Goal: Transaction & Acquisition: Purchase product/service

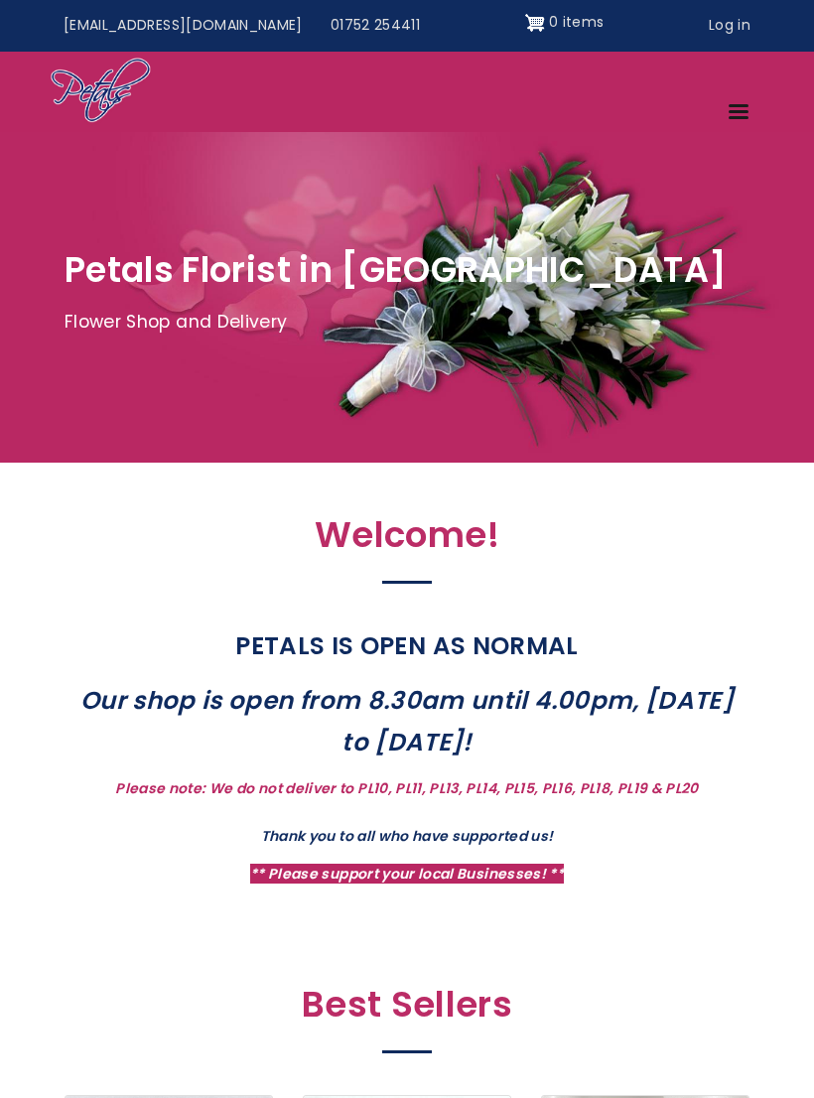
click at [741, 110] on span "Site header" at bounding box center [739, 111] width 20 height 3
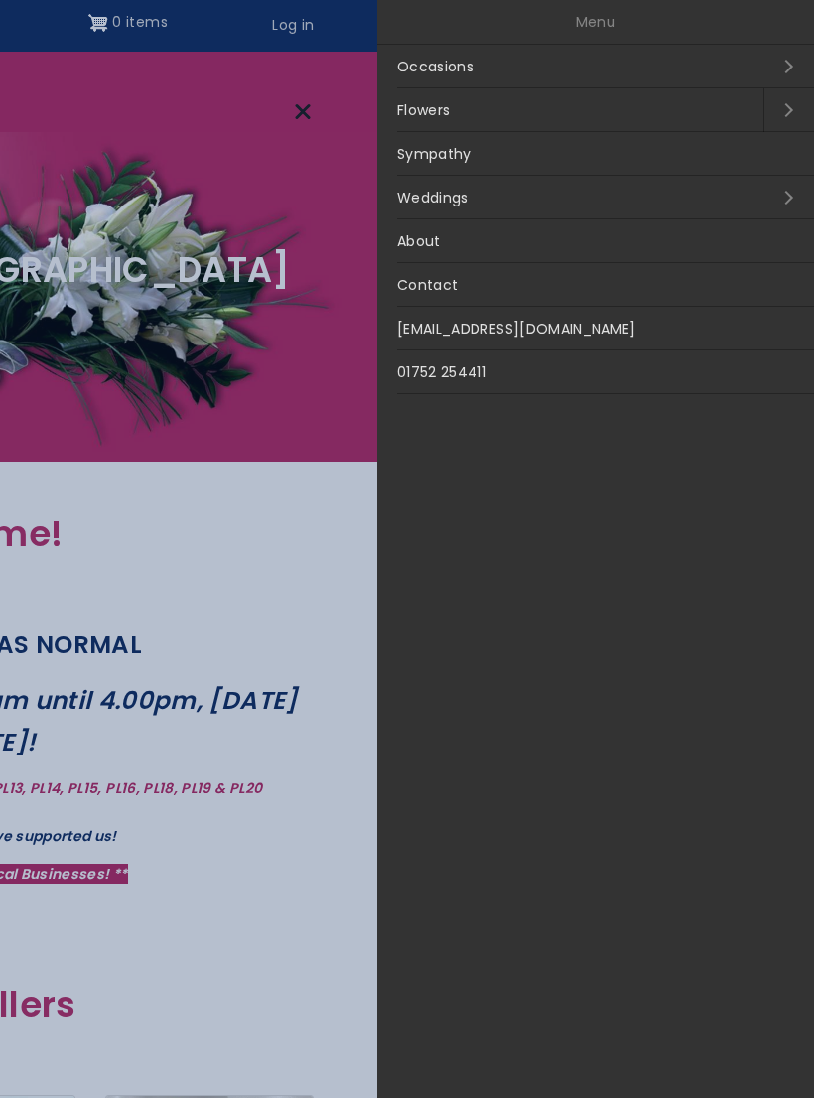
click at [469, 71] on link "Occasions Open submenu" at bounding box center [595, 67] width 437 height 44
click at [411, 20] on link "Close submenu" at bounding box center [402, 22] width 50 height 44
click at [462, 157] on link "Sympathy" at bounding box center [595, 154] width 437 height 44
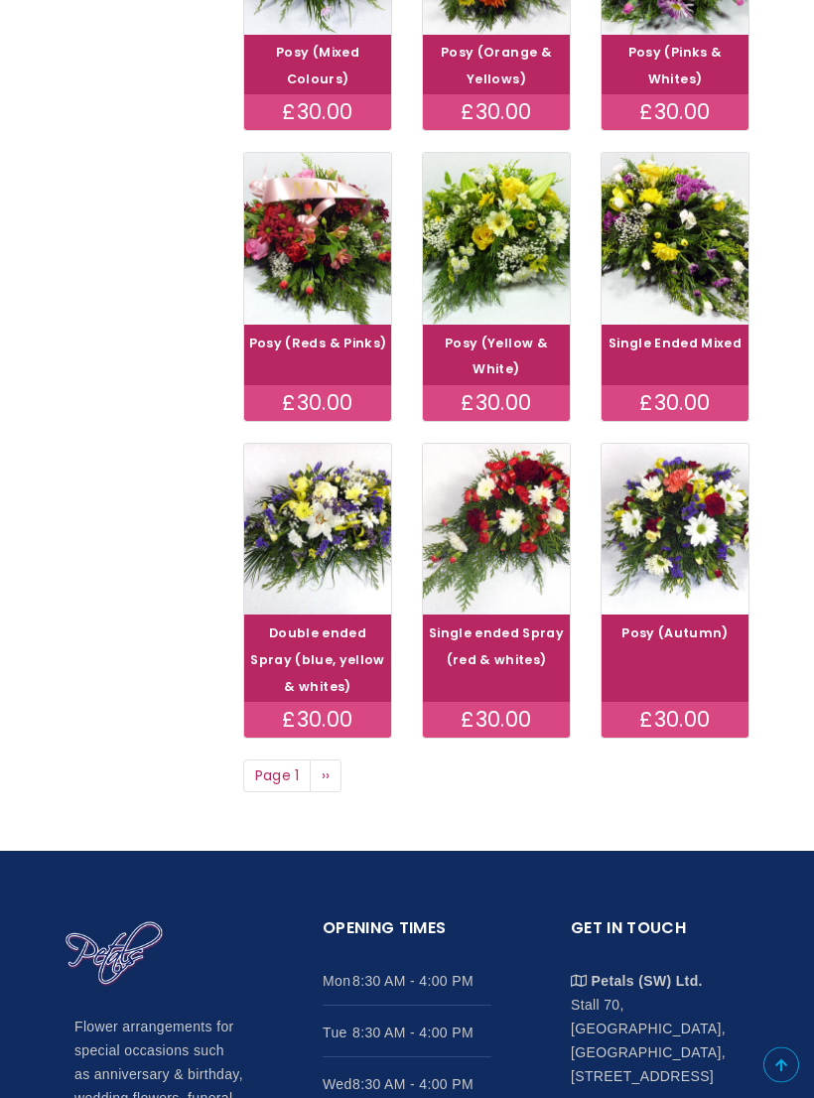
scroll to position [867, 0]
click at [331, 785] on span "››" at bounding box center [326, 775] width 9 height 20
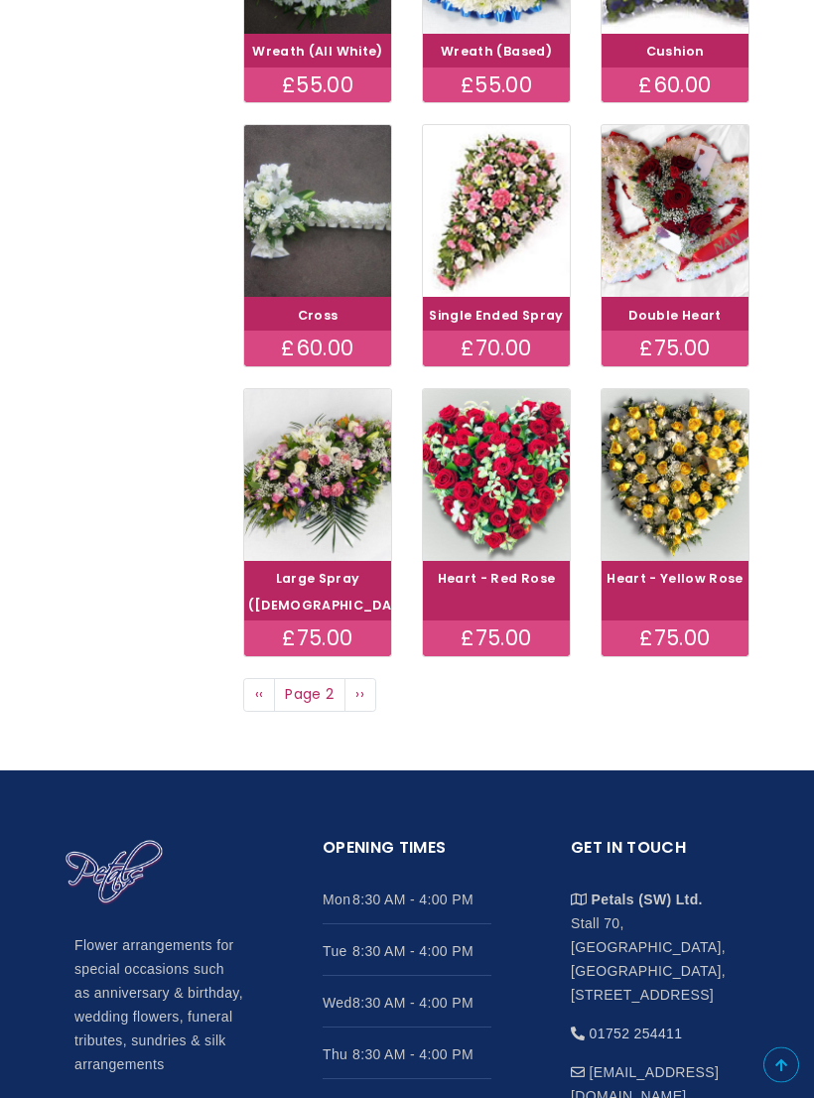
scroll to position [868, 0]
click at [362, 704] on span "››" at bounding box center [359, 694] width 9 height 20
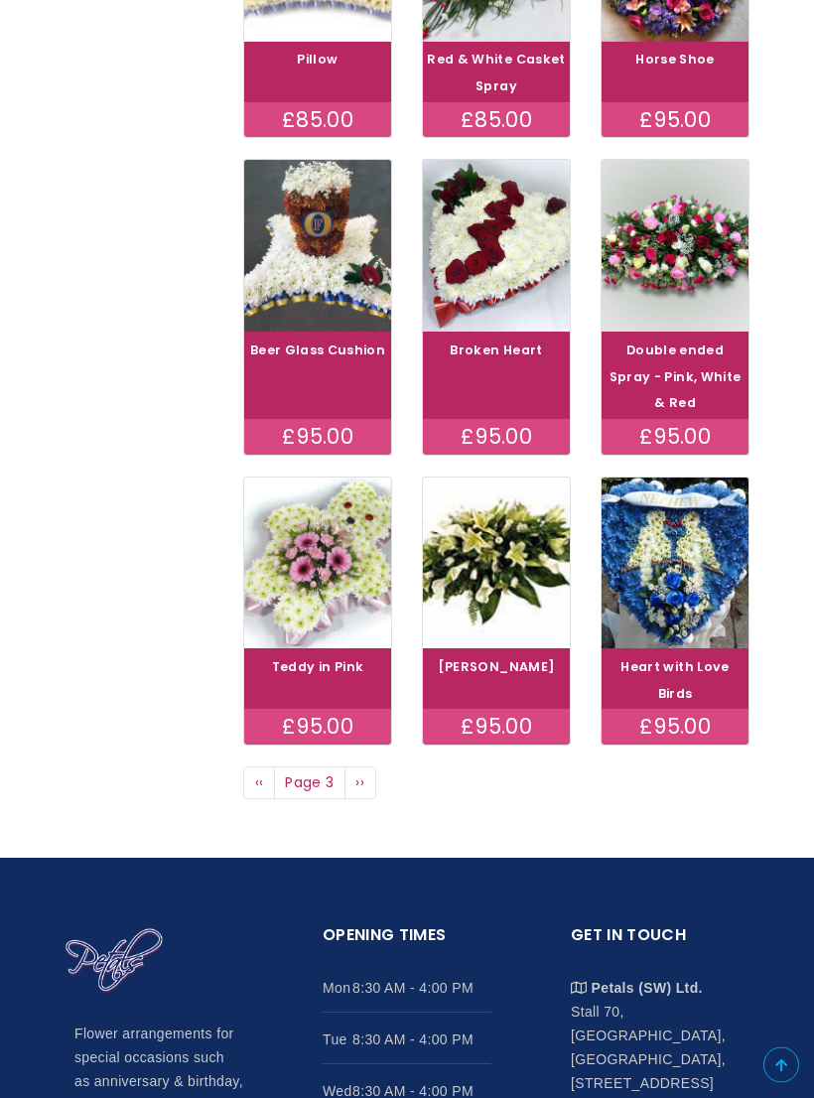
scroll to position [837, 0]
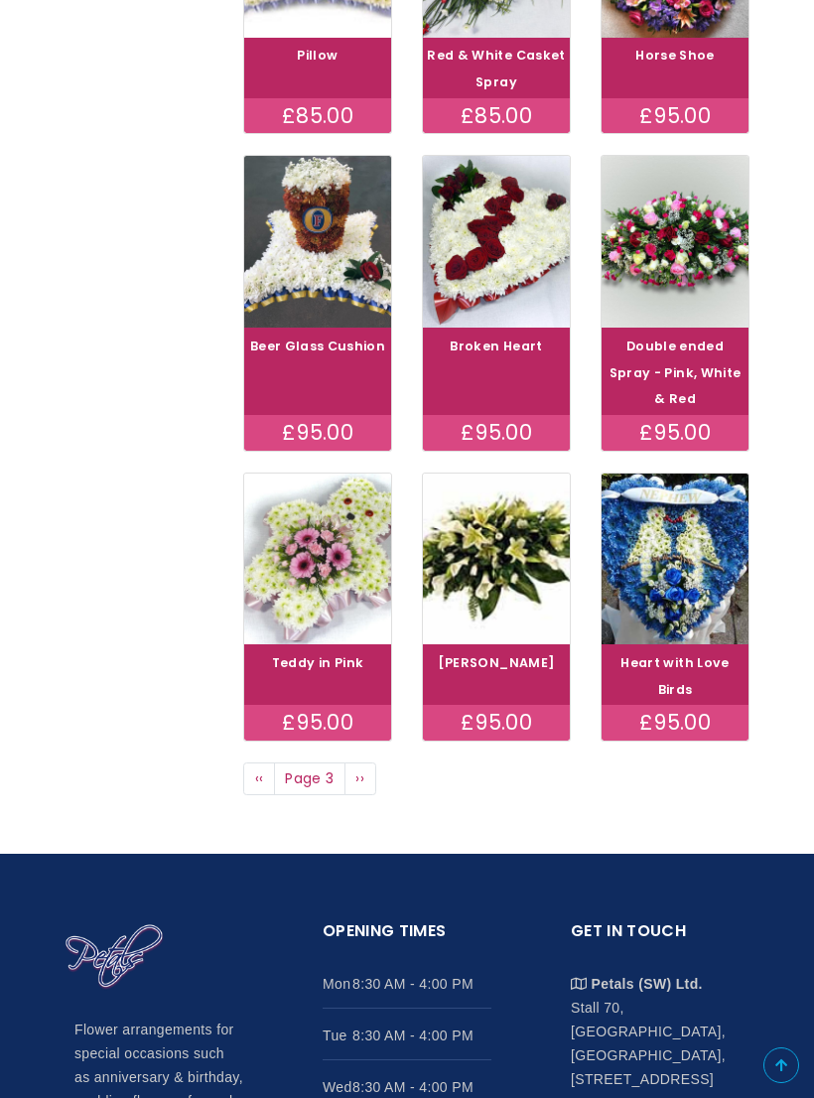
click at [365, 770] on link "Next page ››" at bounding box center [360, 779] width 32 height 34
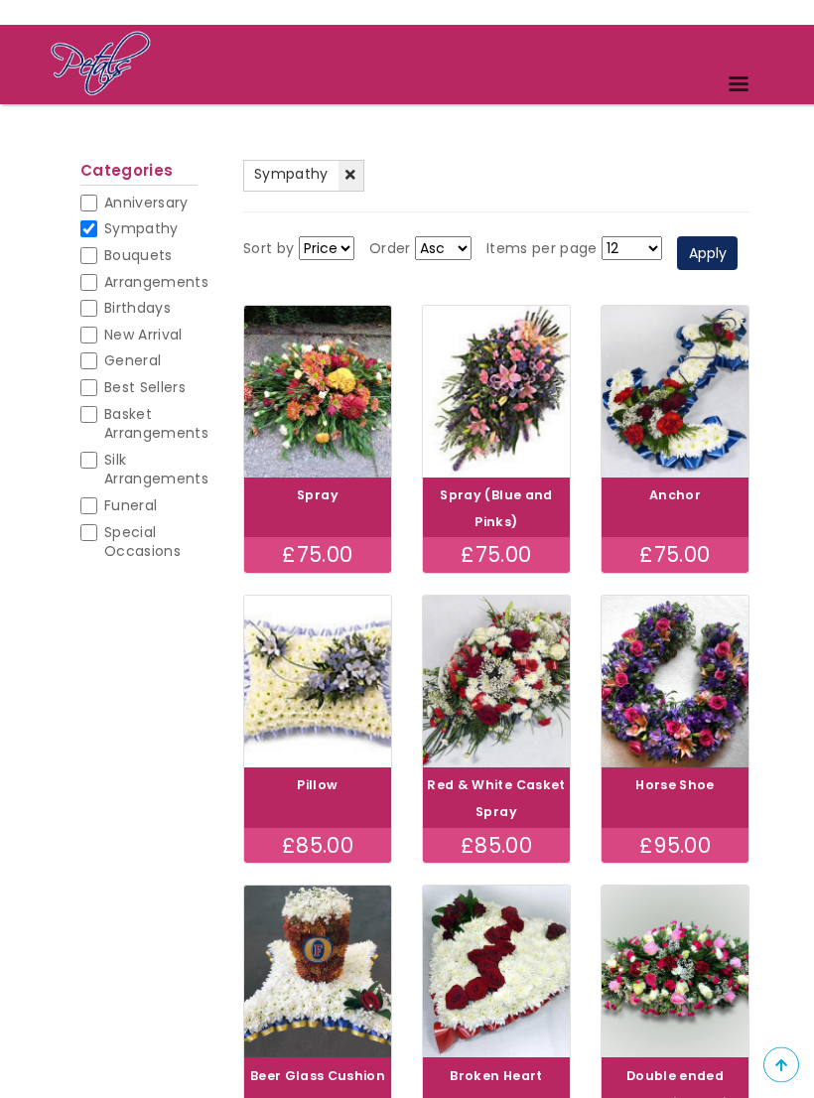
scroll to position [82, 0]
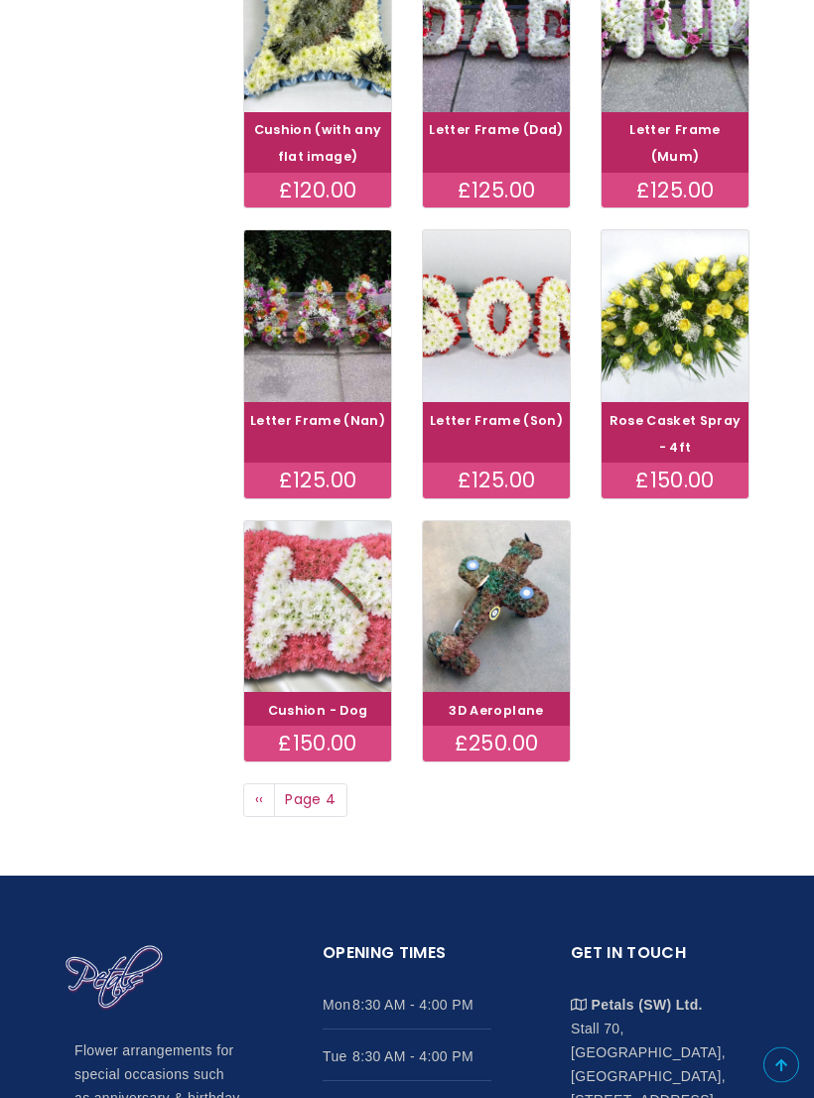
scroll to position [764, 0]
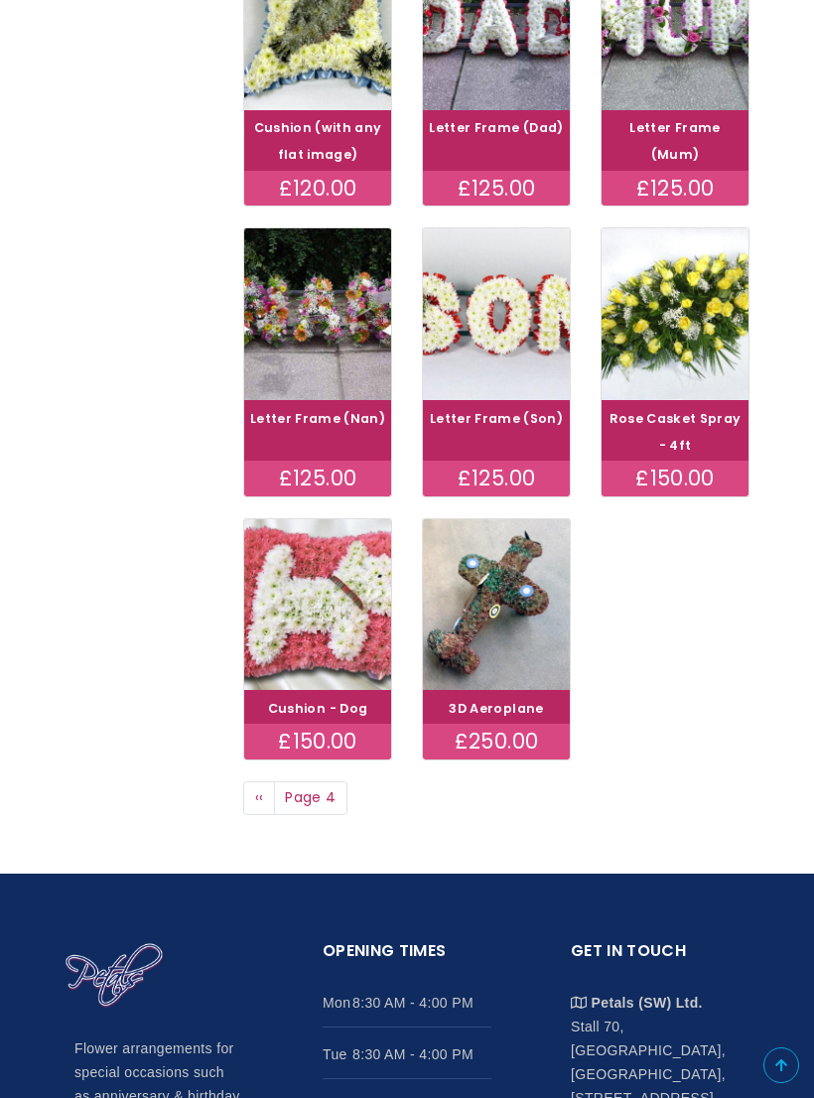
click at [700, 378] on img at bounding box center [675, 314] width 147 height 172
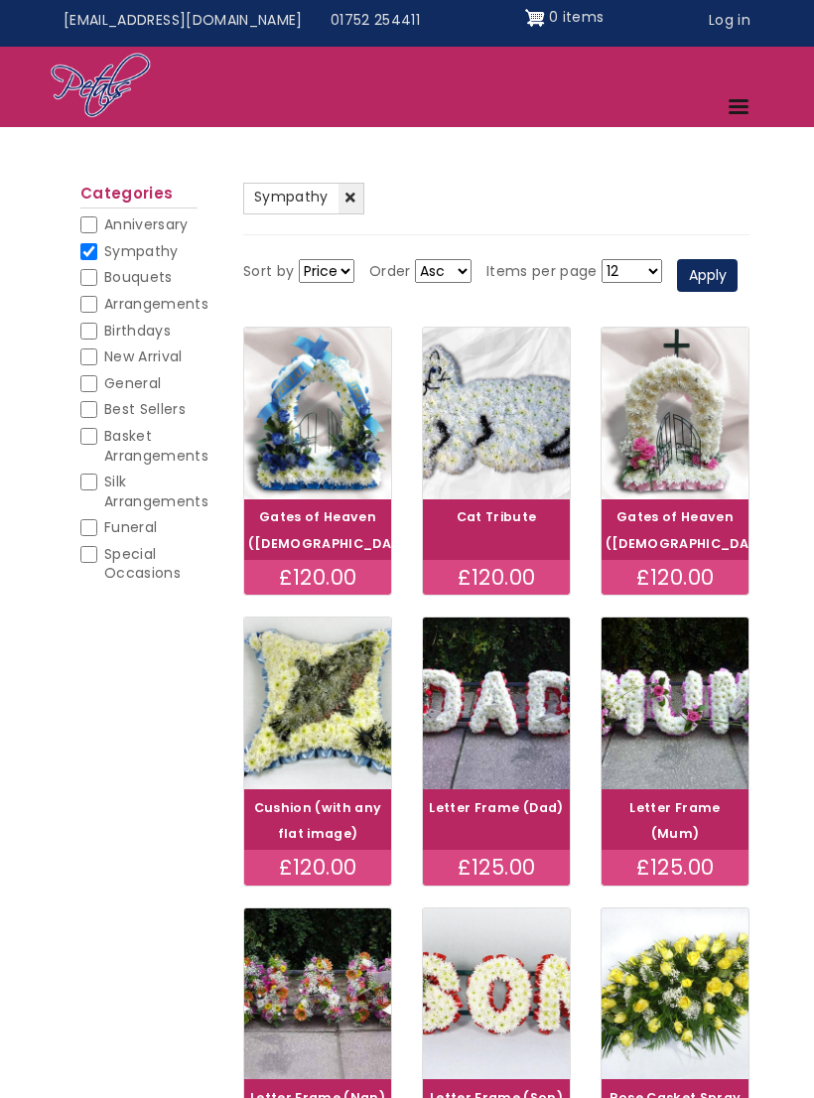
scroll to position [0, 0]
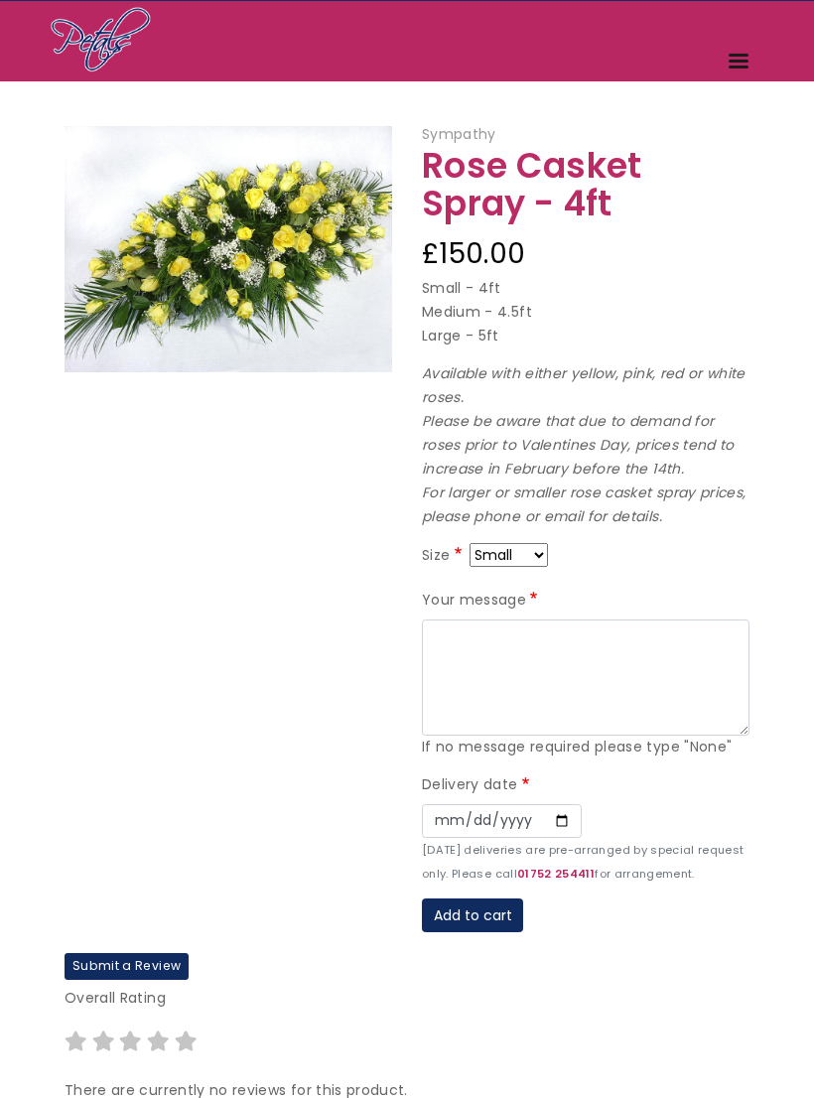
scroll to position [54, 0]
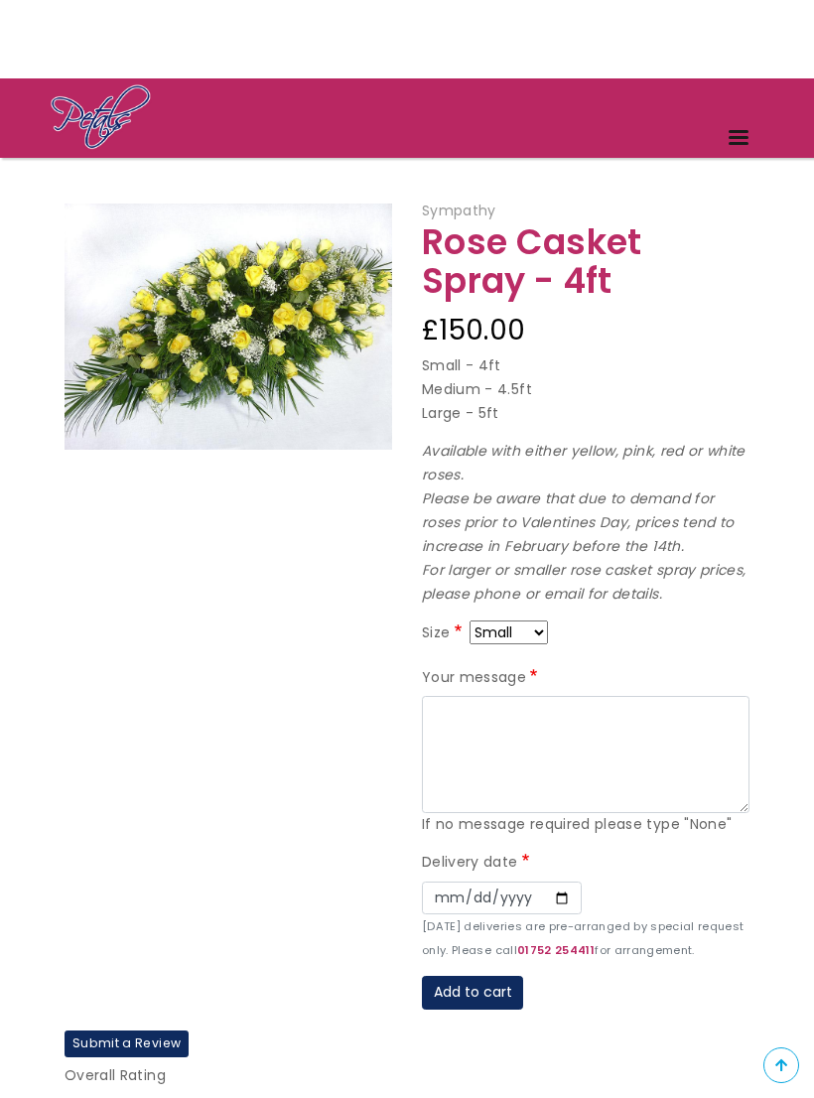
click at [532, 620] on select "Small Medium Large" at bounding box center [509, 632] width 78 height 24
select select "9"
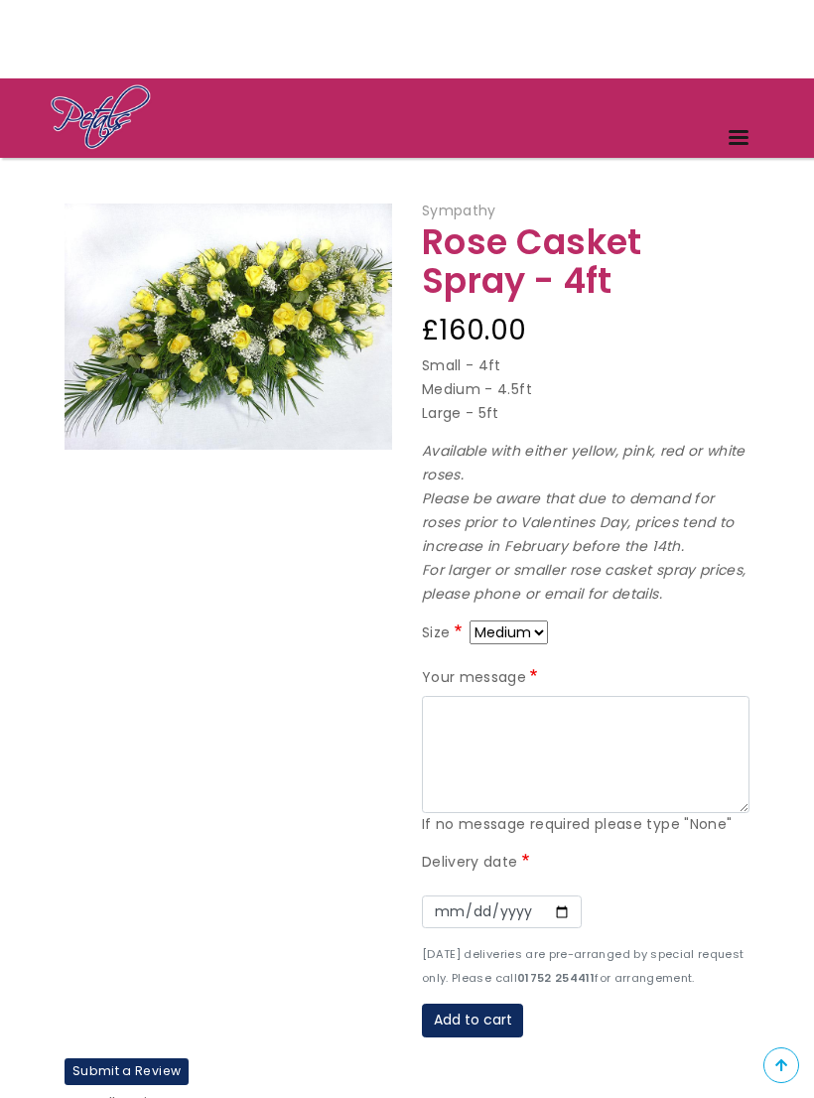
click at [545, 620] on select "Small Medium Large" at bounding box center [509, 632] width 78 height 24
select select "8"
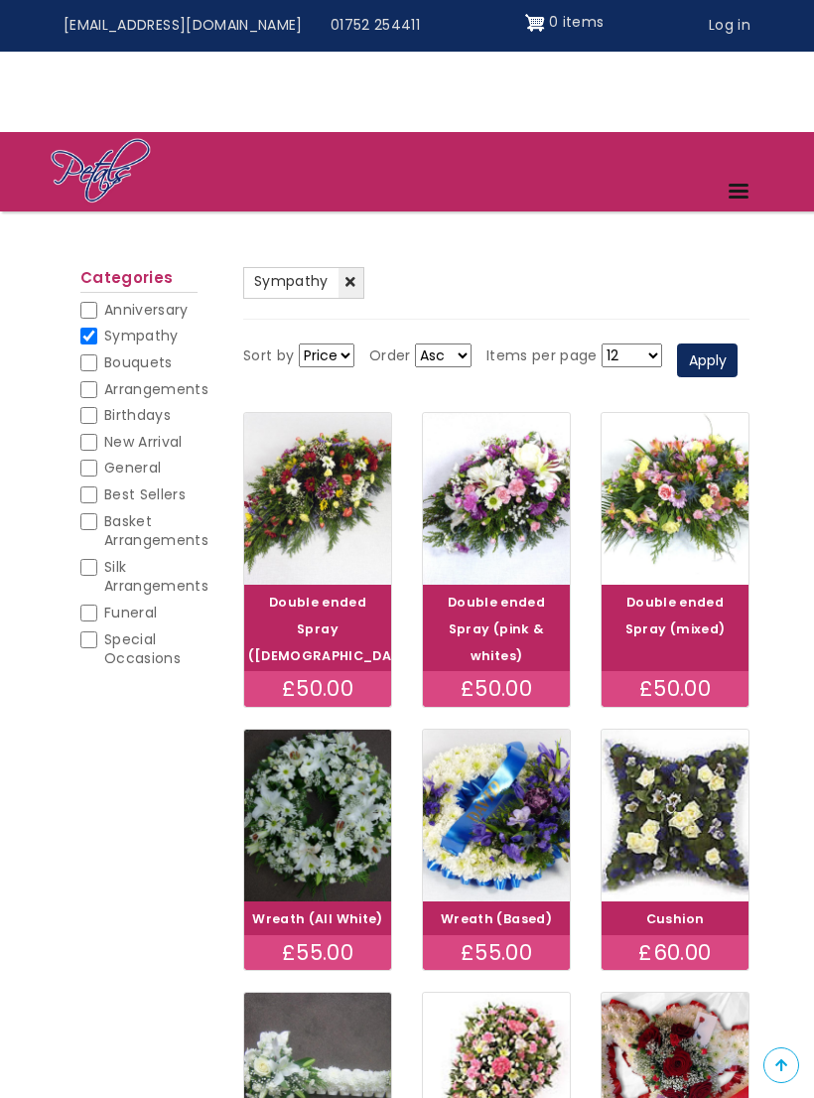
scroll to position [898, 0]
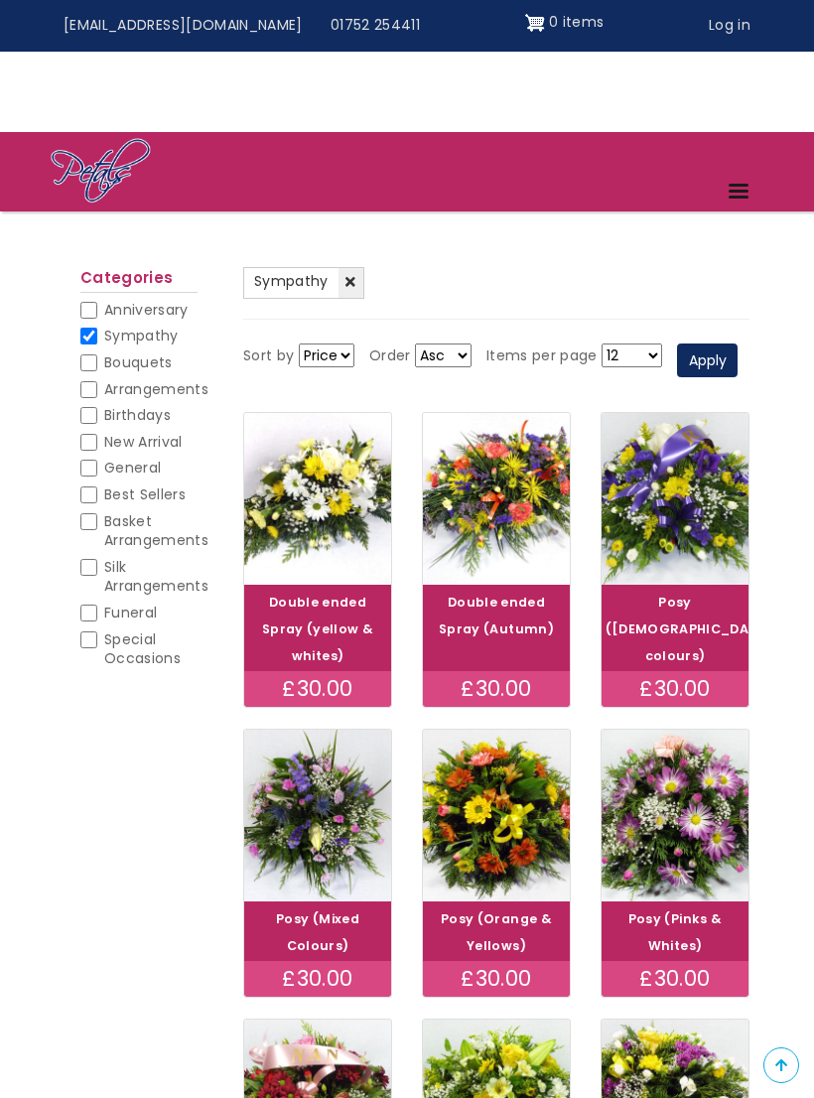
scroll to position [897, 0]
